Goal: Task Accomplishment & Management: Manage account settings

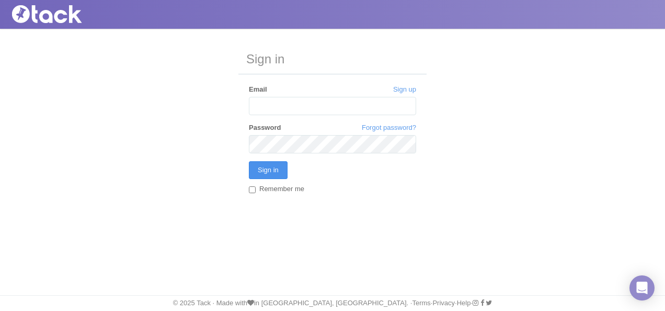
type input "[EMAIL_ADDRESS][DOMAIN_NAME]"
click at [280, 165] on input "Sign in" at bounding box center [268, 170] width 39 height 18
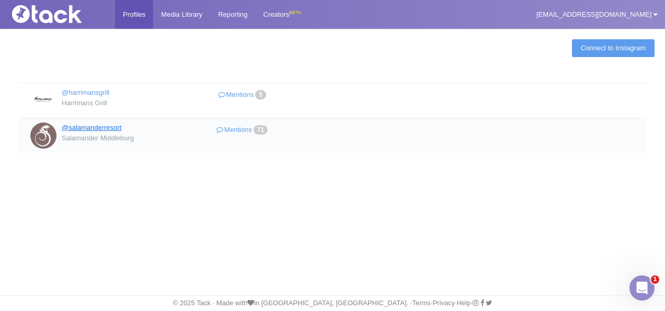
click at [101, 123] on link "@salamanderresort" at bounding box center [92, 127] width 60 height 8
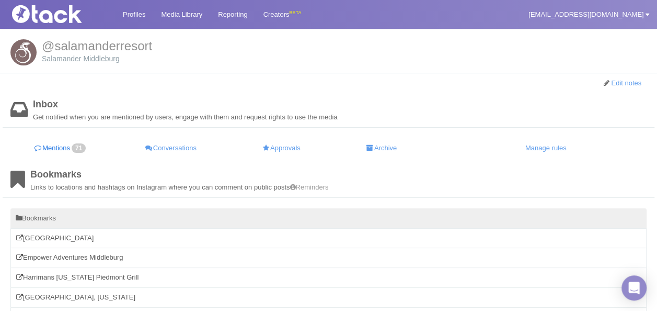
click at [50, 145] on link "Mentions 71" at bounding box center [60, 148] width 101 height 20
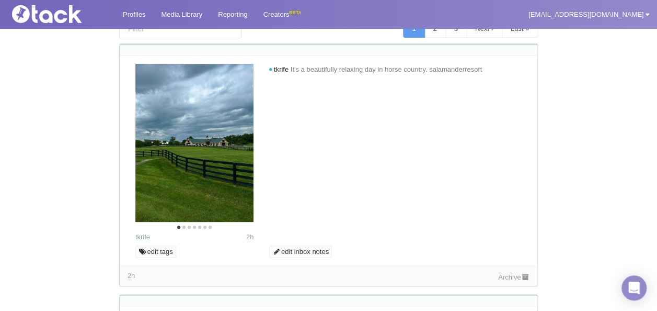
scroll to position [157, 0]
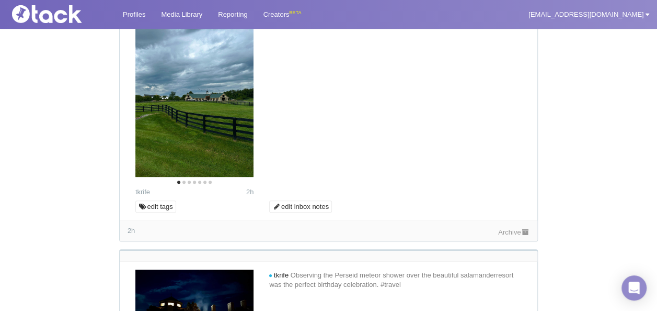
click at [514, 232] on link "Archive" at bounding box center [513, 232] width 31 height 8
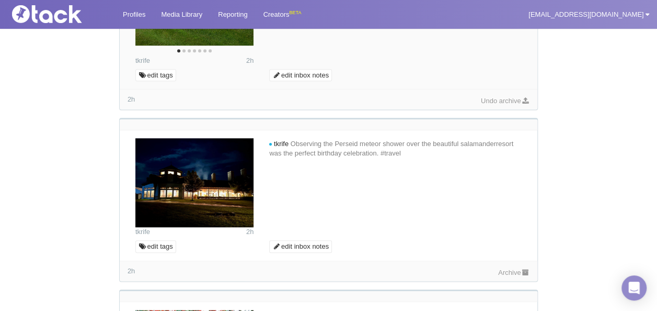
scroll to position [366, 0]
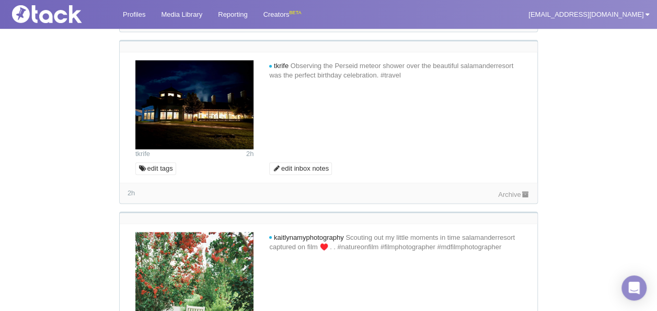
click at [511, 190] on link "Archive" at bounding box center [513, 194] width 31 height 8
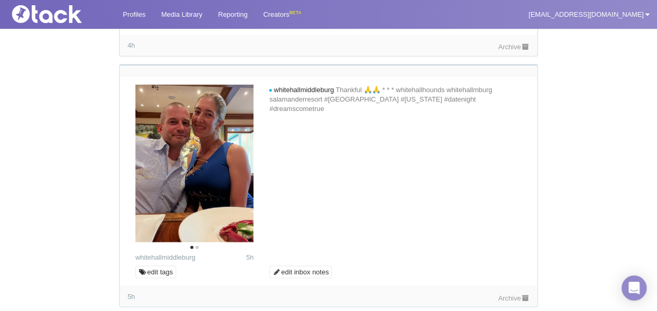
scroll to position [836, 0]
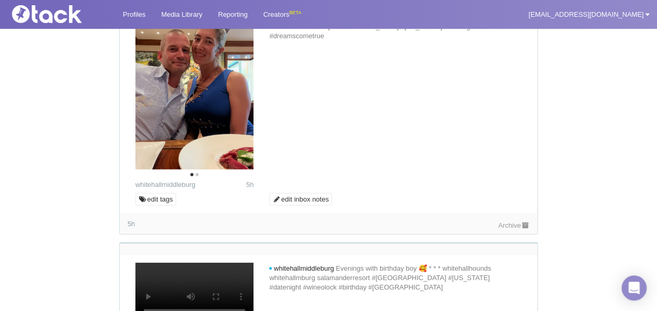
click at [510, 221] on link "Archive" at bounding box center [513, 225] width 31 height 8
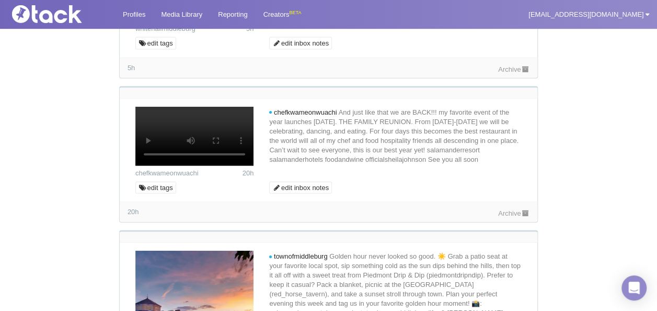
scroll to position [1150, 0]
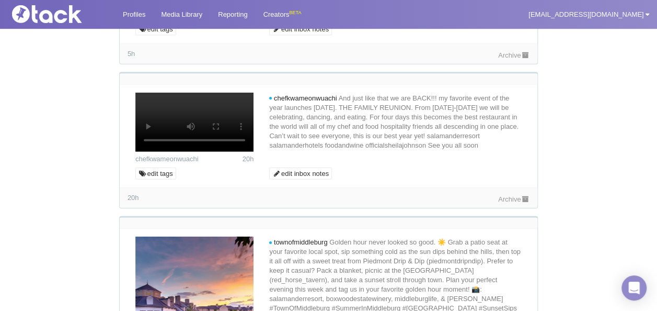
click at [500, 59] on link "Archive" at bounding box center [513, 55] width 31 height 8
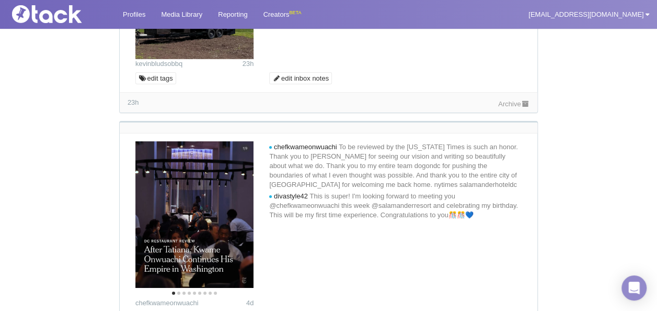
scroll to position [1621, 0]
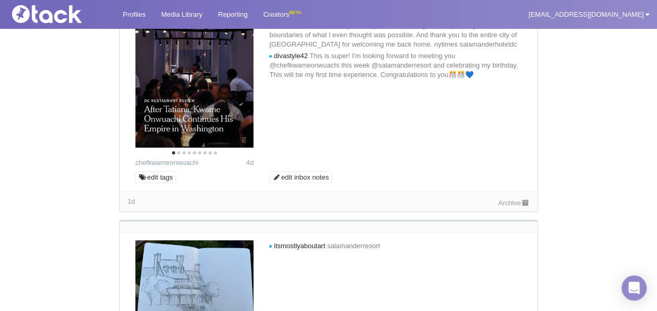
scroll to position [1830, 0]
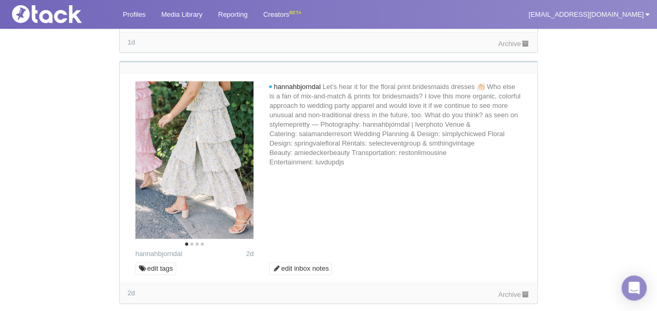
scroll to position [2248, 0]
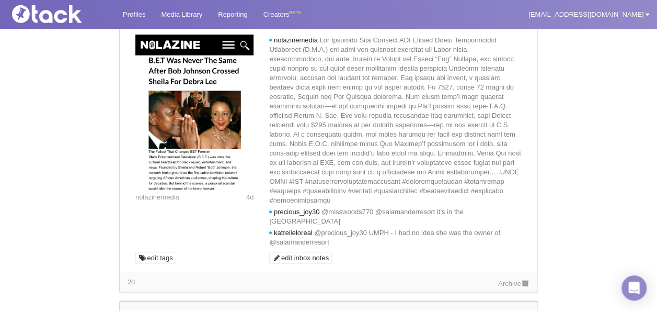
scroll to position [2457, 0]
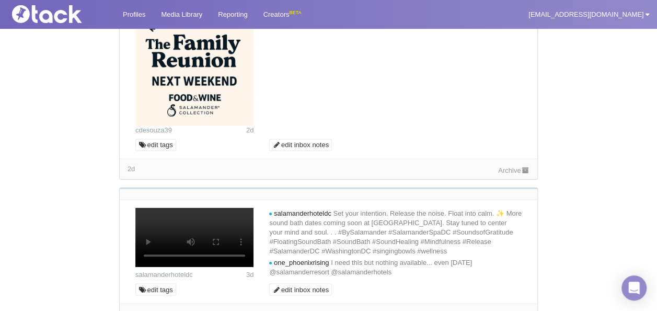
scroll to position [2771, 0]
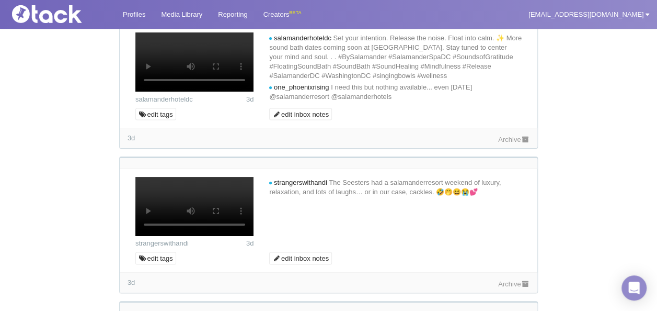
scroll to position [2980, 0]
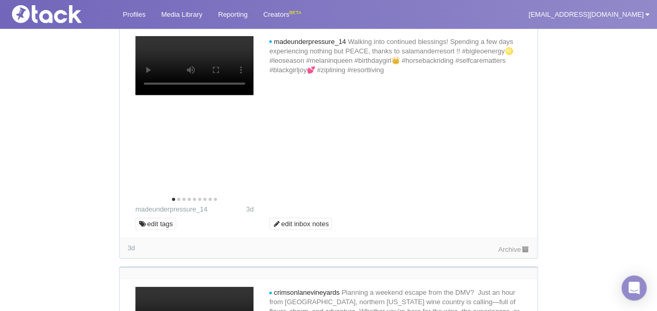
scroll to position [3241, 0]
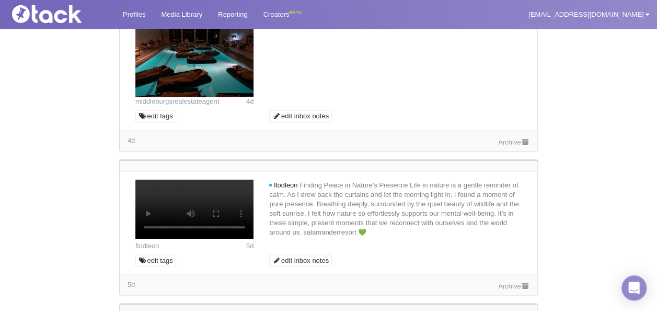
scroll to position [4078, 0]
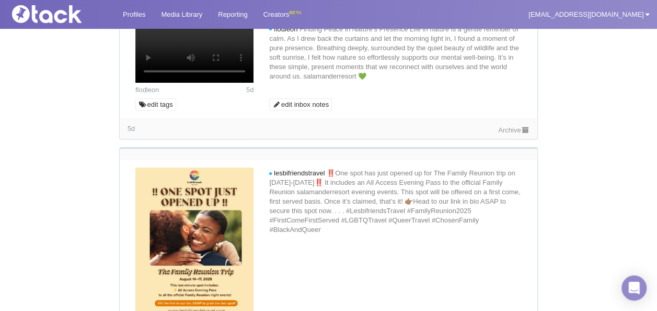
scroll to position [4339, 0]
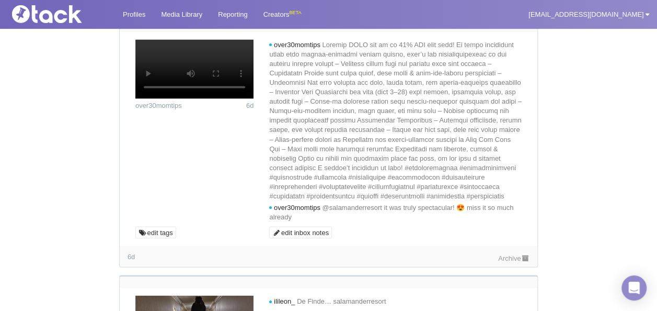
scroll to position [4809, 0]
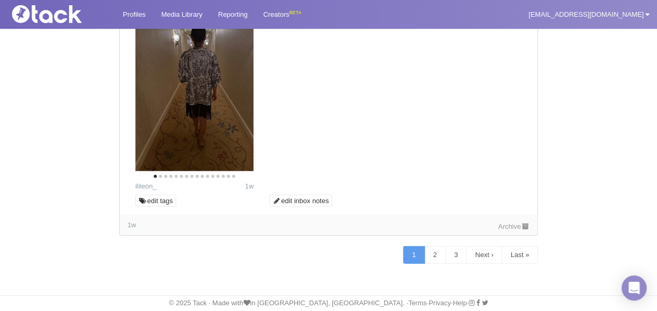
scroll to position [6064, 0]
click at [508, 230] on link "Archive" at bounding box center [513, 226] width 31 height 8
click at [431, 263] on link "2" at bounding box center [434, 255] width 21 height 18
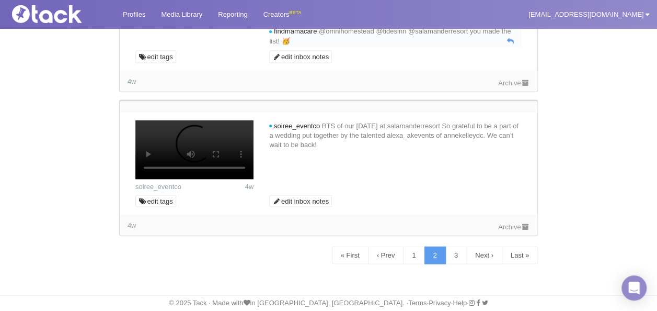
scroll to position [6325, 0]
click at [510, 86] on link "Archive" at bounding box center [513, 82] width 31 height 8
click at [506, 230] on link "Archive" at bounding box center [513, 226] width 31 height 8
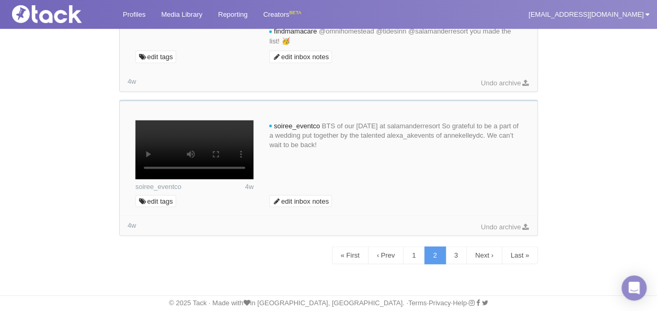
scroll to position [5288, 0]
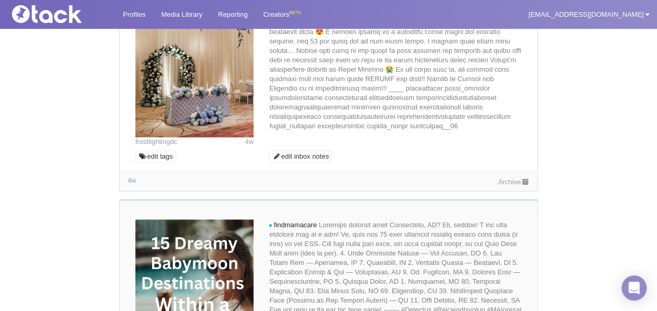
scroll to position [4451, 0]
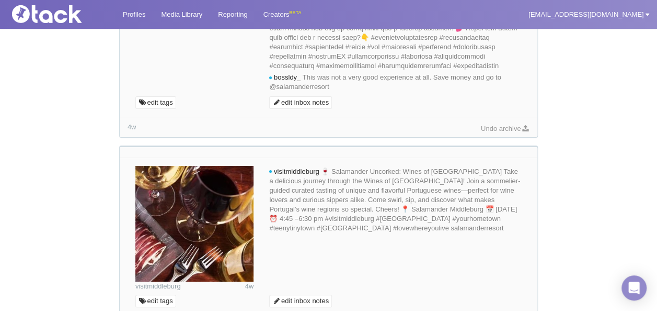
scroll to position [3929, 0]
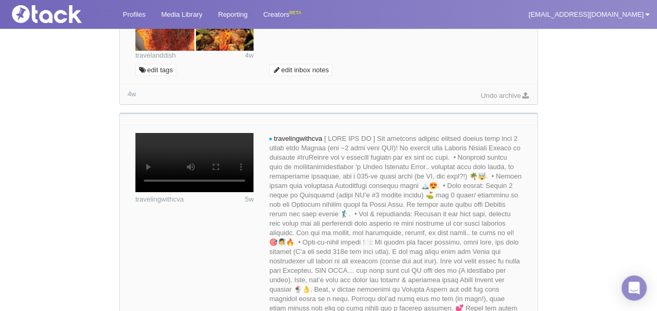
scroll to position [3719, 0]
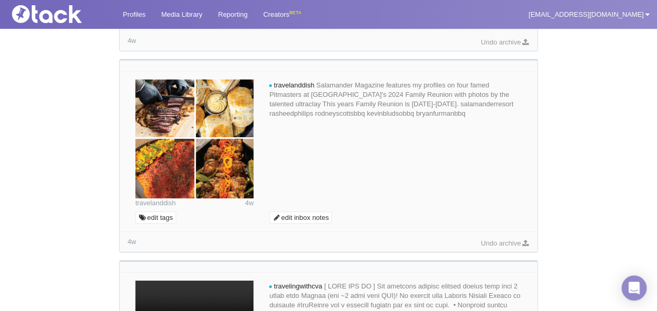
scroll to position [3458, 0]
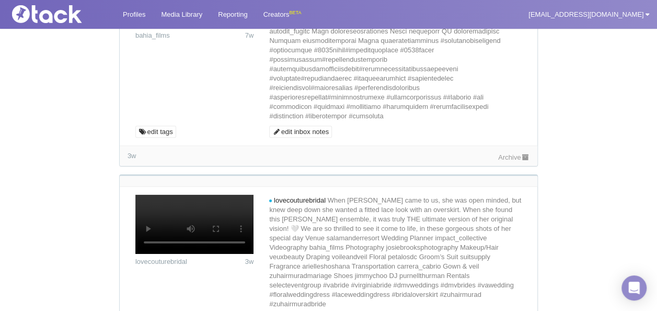
scroll to position [2360, 0]
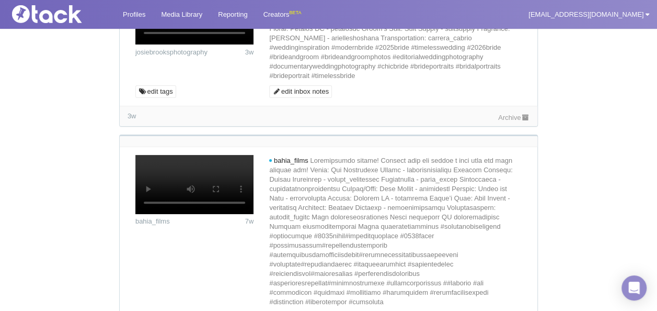
scroll to position [1994, 0]
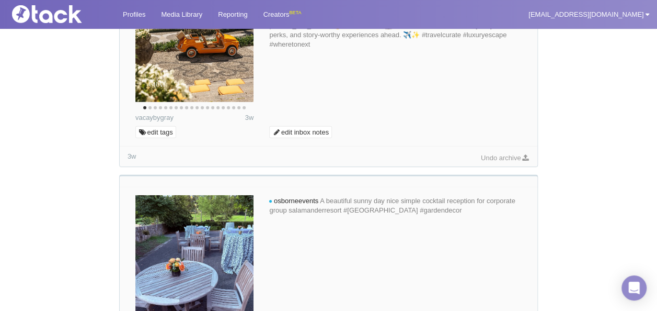
scroll to position [1262, 0]
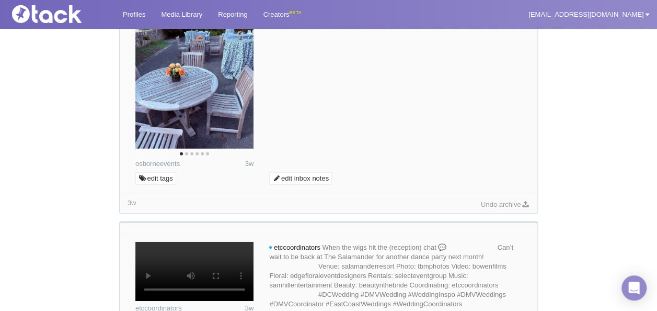
scroll to position [1524, 0]
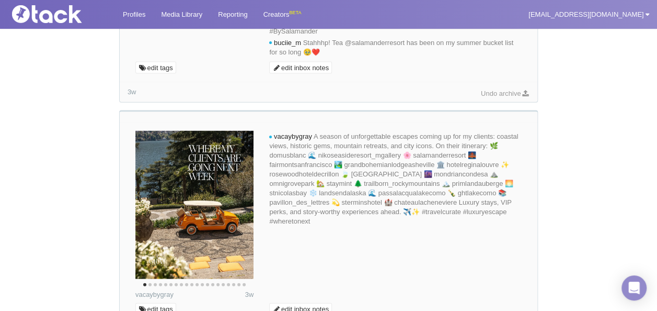
scroll to position [1053, 0]
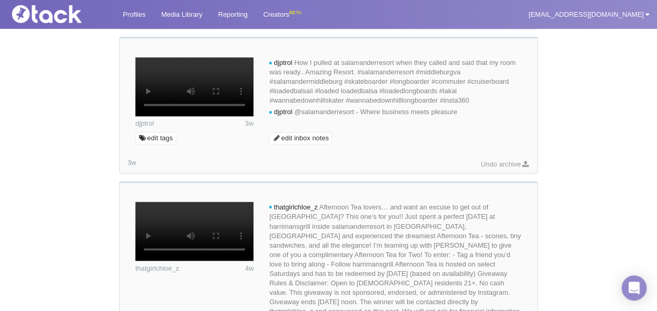
scroll to position [687, 0]
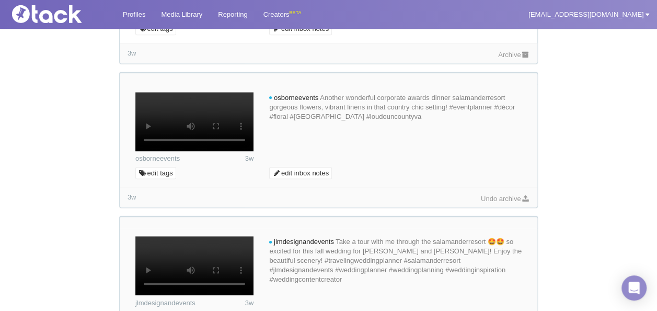
scroll to position [374, 0]
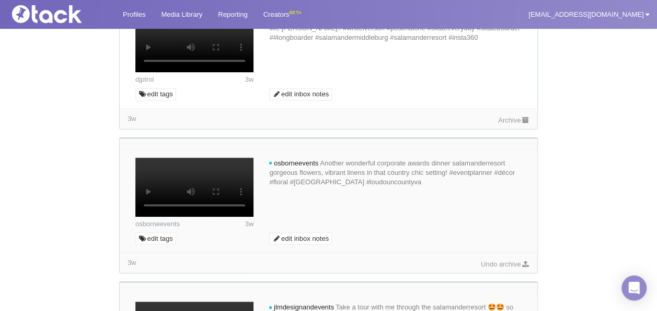
click at [512, 124] on link "Archive" at bounding box center [513, 120] width 31 height 8
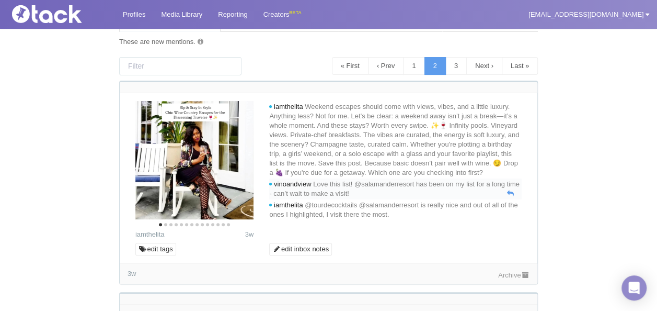
scroll to position [112, 0]
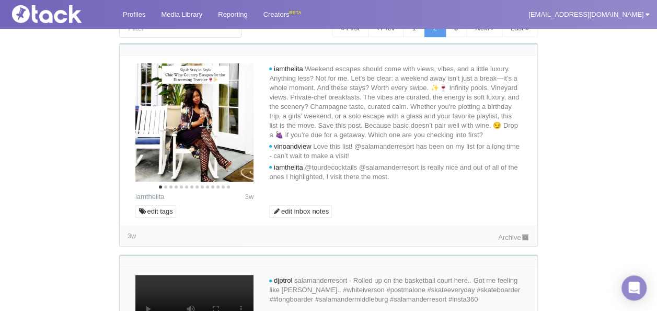
click at [507, 235] on link "Archive" at bounding box center [513, 237] width 31 height 8
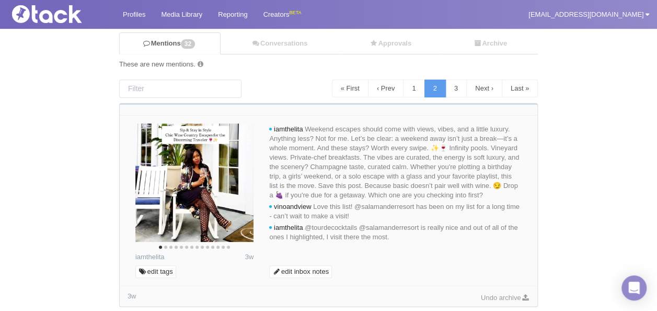
scroll to position [0, 0]
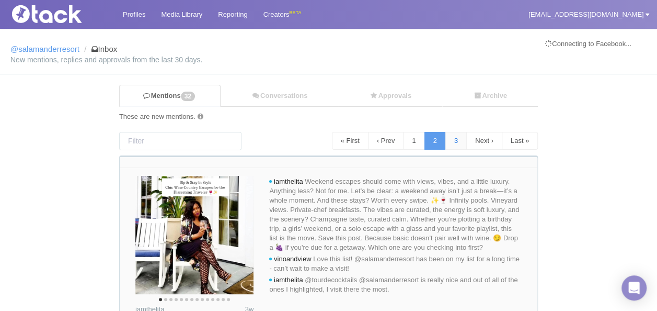
click at [450, 145] on link "3" at bounding box center [455, 141] width 21 height 18
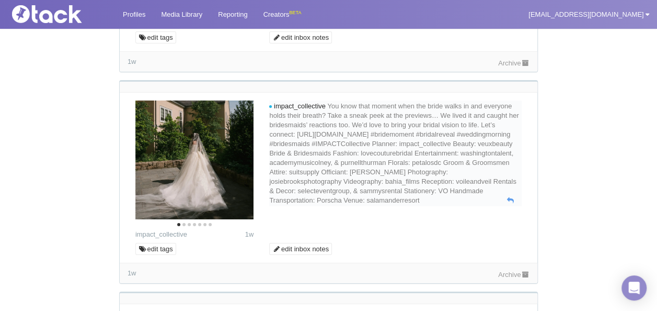
scroll to position [1777, 0]
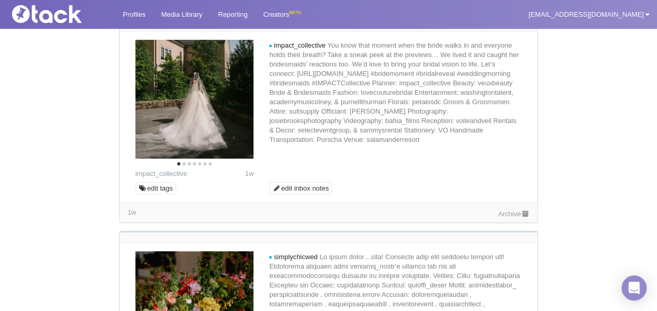
click at [505, 6] on link "Archive" at bounding box center [513, 2] width 31 height 8
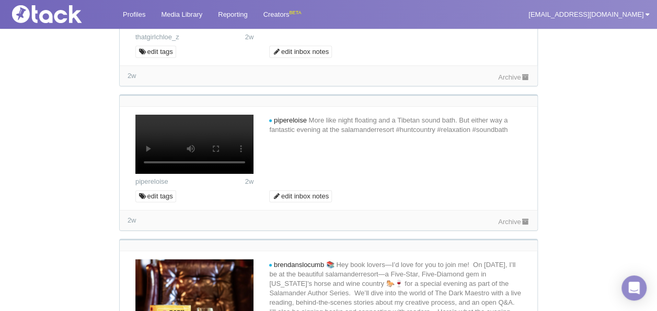
scroll to position [2718, 0]
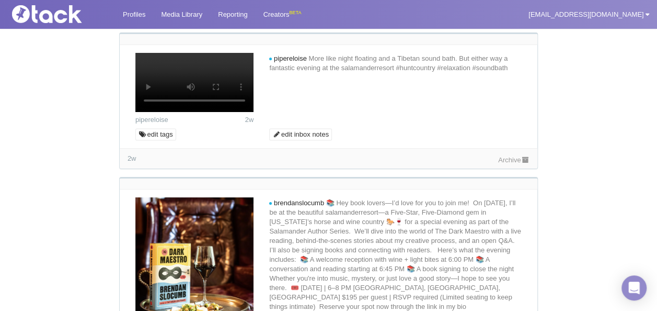
click at [503, 19] on link "Archive" at bounding box center [513, 16] width 31 height 8
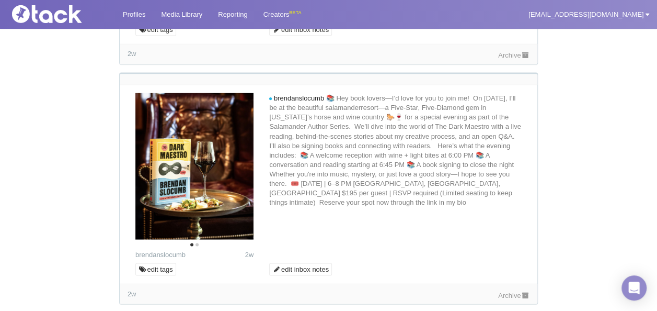
scroll to position [3032, 0]
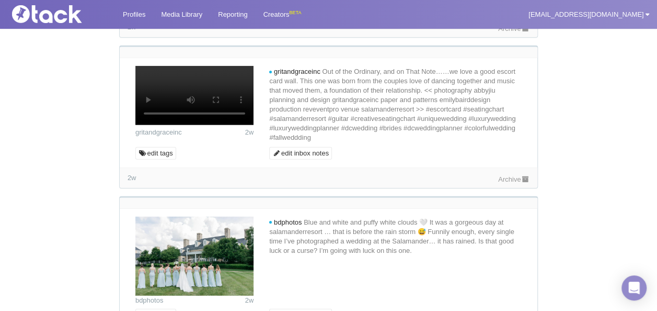
scroll to position [3241, 0]
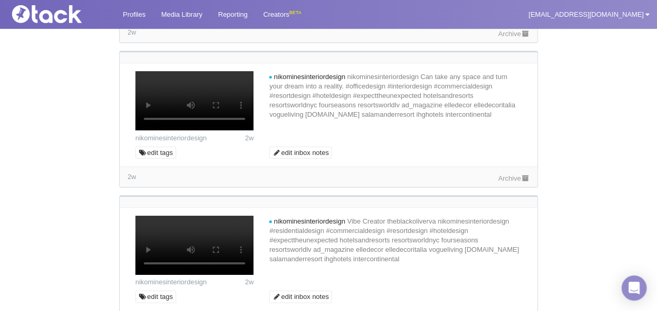
scroll to position [3868, 0]
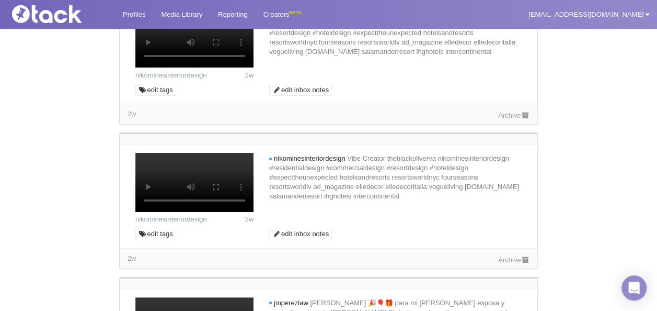
scroll to position [4025, 0]
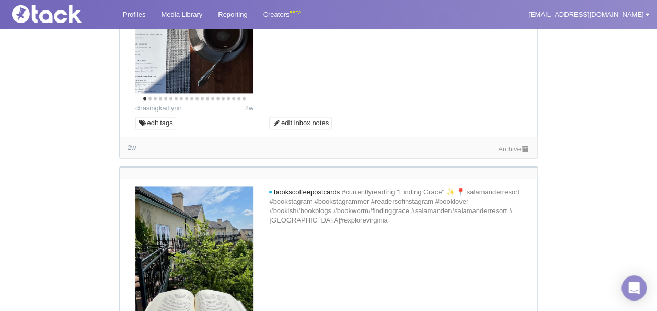
scroll to position [4705, 0]
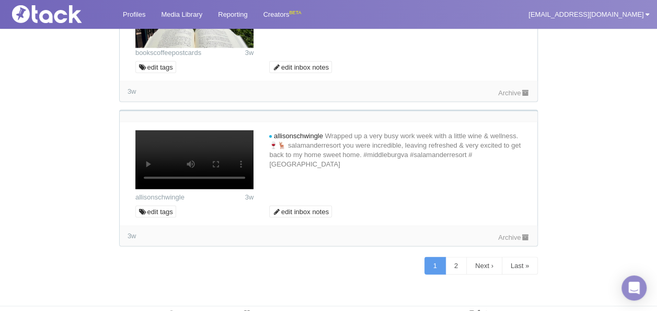
scroll to position [4966, 0]
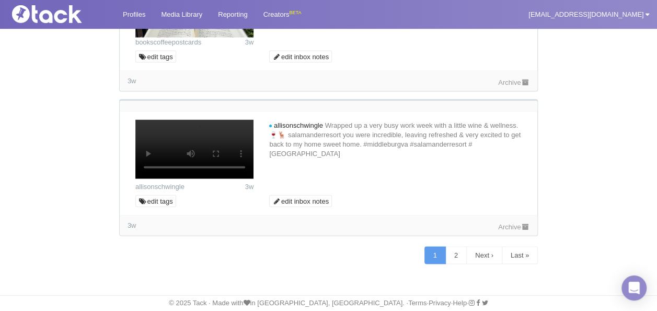
click at [504, 230] on link "Archive" at bounding box center [513, 226] width 31 height 8
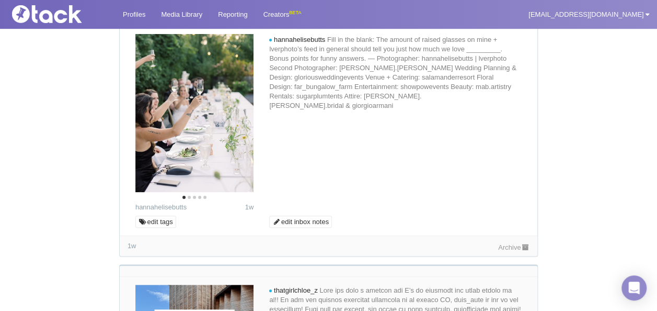
scroll to position [0, 0]
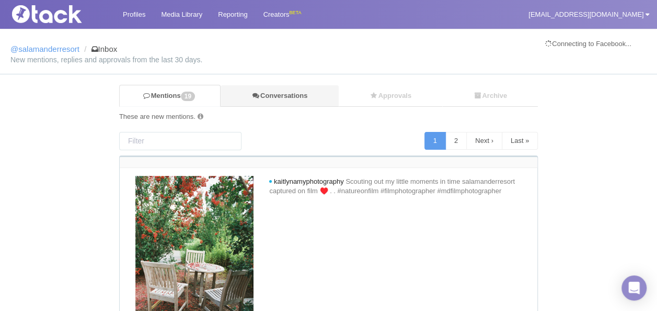
click at [245, 93] on link "Conversations" at bounding box center [280, 95] width 118 height 21
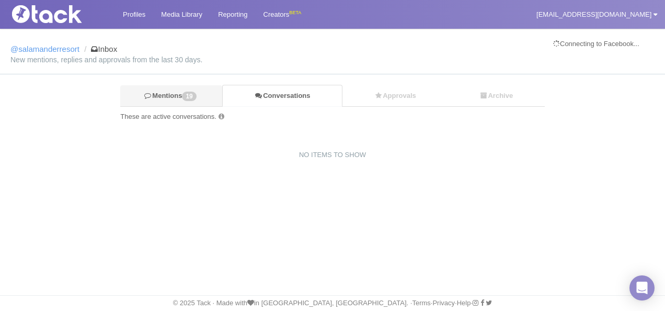
click at [178, 94] on link "Mentions 19" at bounding box center [171, 95] width 102 height 21
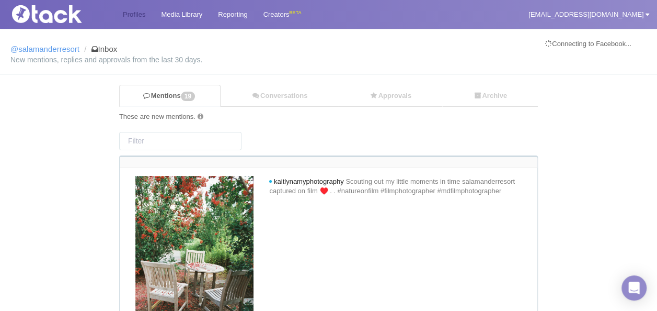
click at [130, 16] on link "Profiles" at bounding box center [134, 14] width 38 height 29
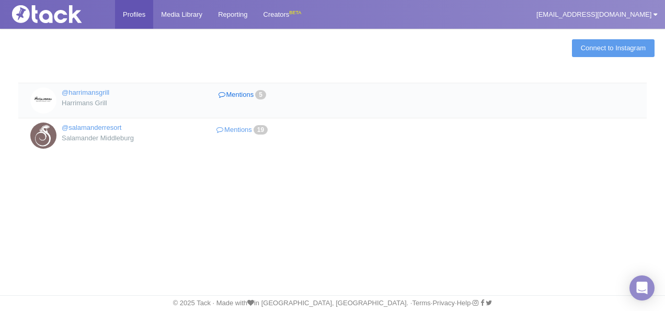
click at [251, 91] on link "Mentions 5" at bounding box center [244, 94] width 116 height 15
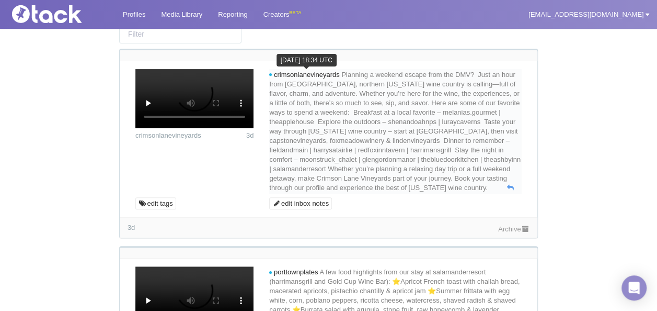
scroll to position [209, 0]
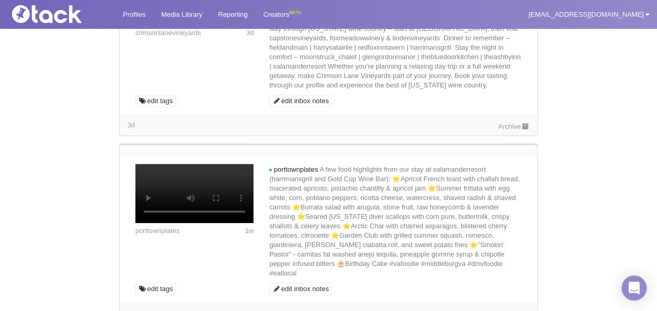
click at [509, 130] on link "Archive" at bounding box center [513, 126] width 31 height 8
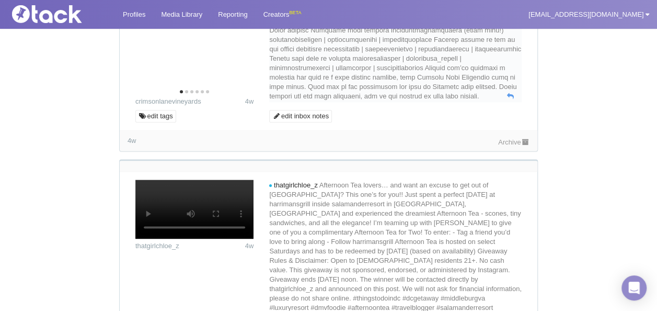
scroll to position [680, 0]
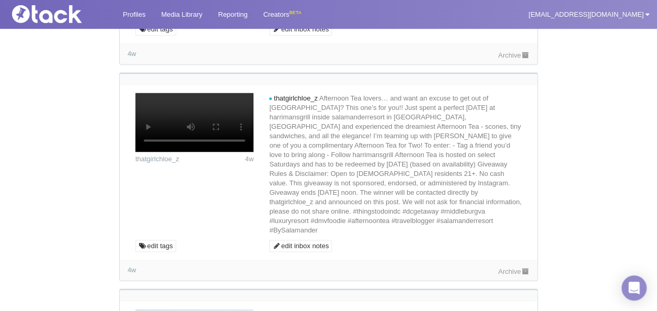
click at [508, 59] on link "Archive" at bounding box center [513, 55] width 31 height 8
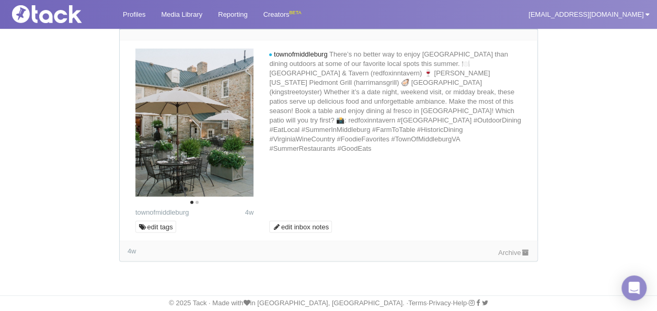
click at [500, 15] on link "Archive" at bounding box center [513, 11] width 31 height 8
click at [509, 251] on link "Archive" at bounding box center [513, 252] width 31 height 8
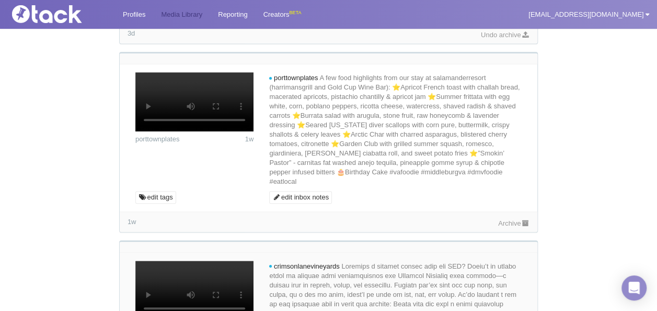
scroll to position [300, 0]
click at [141, 14] on link "Profiles" at bounding box center [134, 14] width 38 height 29
